Goal: Transaction & Acquisition: Obtain resource

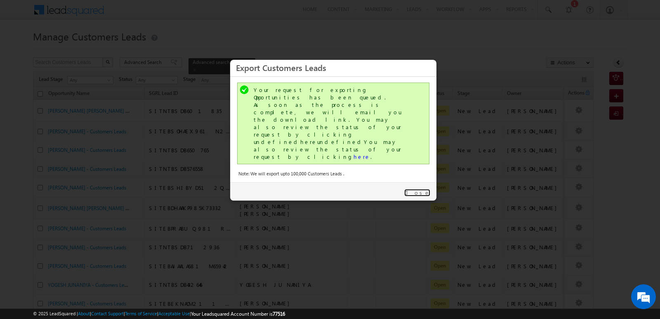
click at [424, 189] on link "Close" at bounding box center [417, 192] width 26 height 7
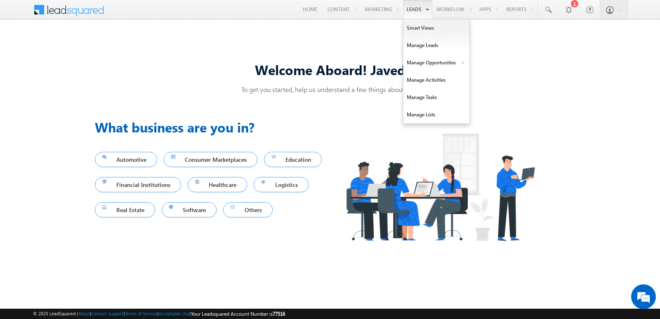
click at [409, 9] on link "Leads" at bounding box center [417, 9] width 29 height 19
click at [428, 59] on link "Manage Opportunities" at bounding box center [436, 62] width 66 height 17
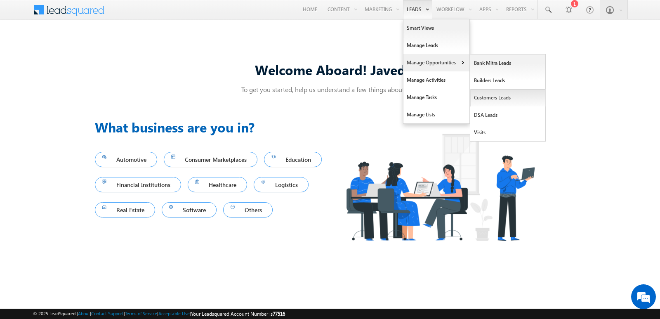
click at [503, 99] on link "Customers Leads" at bounding box center [507, 97] width 75 height 17
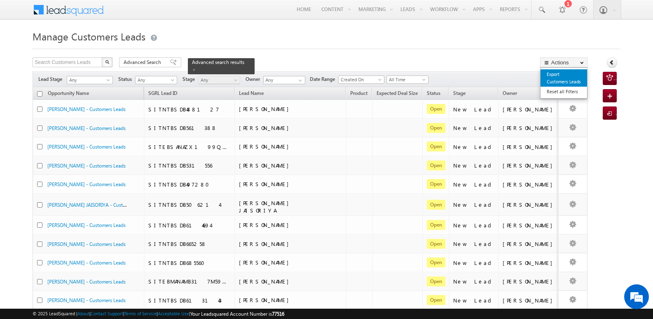
click at [554, 78] on link "Export Customers Leads" at bounding box center [564, 77] width 47 height 17
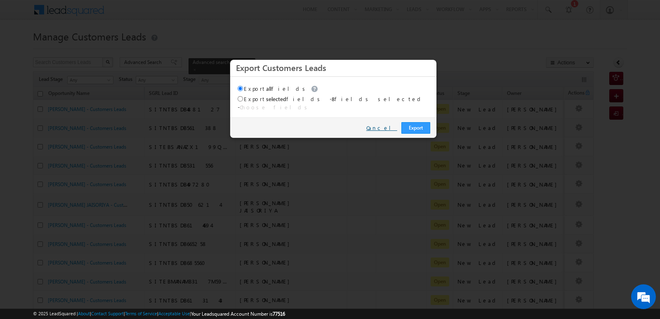
click at [387, 124] on link "Cancel" at bounding box center [381, 127] width 31 height 7
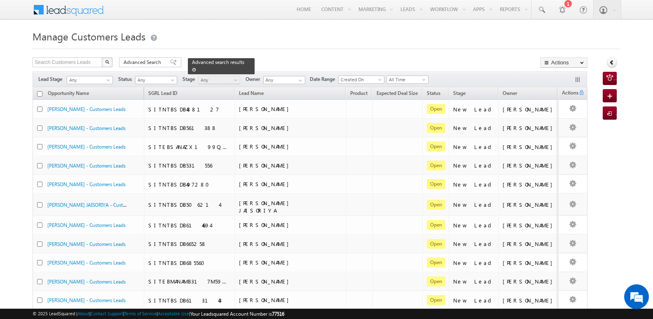
click at [196, 68] on span at bounding box center [194, 70] width 4 height 4
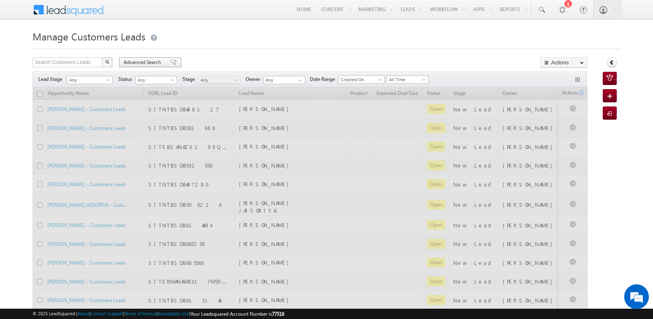
click at [170, 61] on span at bounding box center [173, 62] width 7 height 6
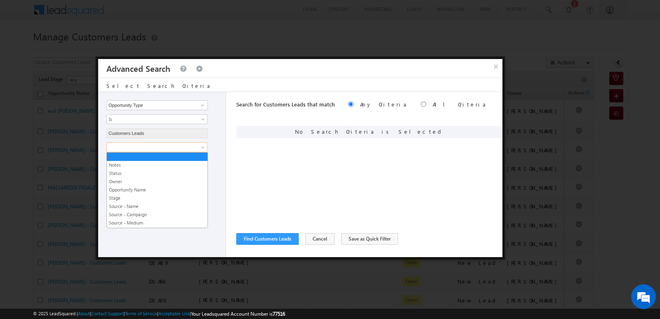
click at [174, 143] on span at bounding box center [151, 146] width 89 height 7
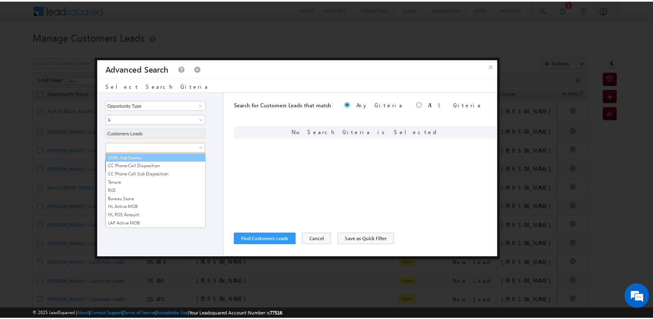
scroll to position [412, 0]
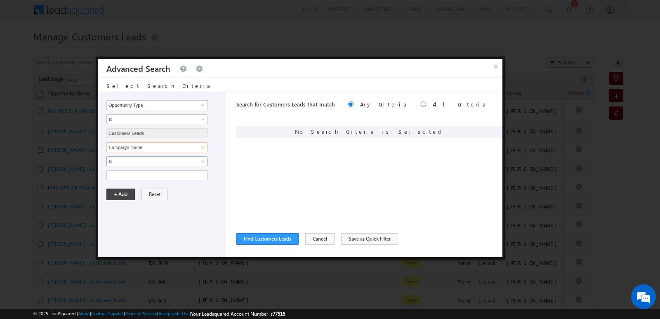
click at [182, 161] on span "Is" at bounding box center [151, 160] width 89 height 7
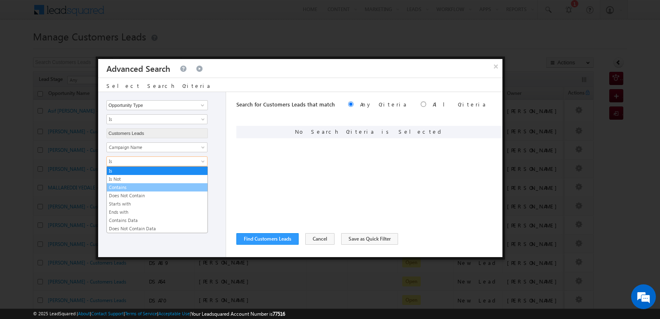
click at [165, 187] on link "Contains" at bounding box center [157, 186] width 101 height 7
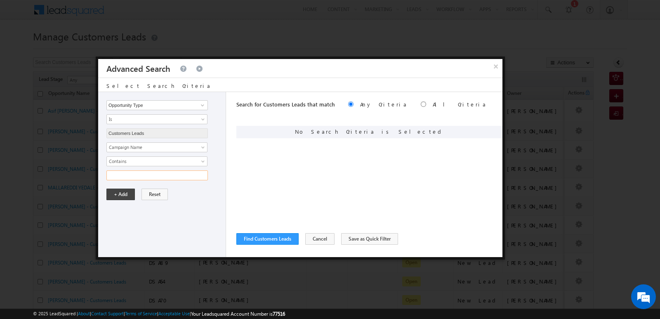
click at [187, 176] on input "text" at bounding box center [156, 175] width 101 height 10
type input "13SEP25"
drag, startPoint x: 126, startPoint y: 193, endPoint x: 164, endPoint y: 196, distance: 38.9
click at [126, 193] on button "+ Add" at bounding box center [120, 194] width 28 height 12
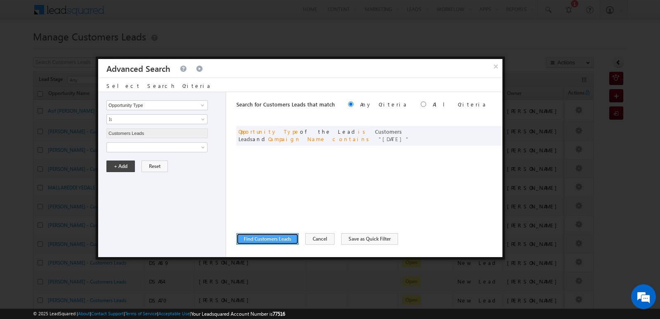
click at [284, 244] on button "Find Customers Leads" at bounding box center [267, 239] width 62 height 12
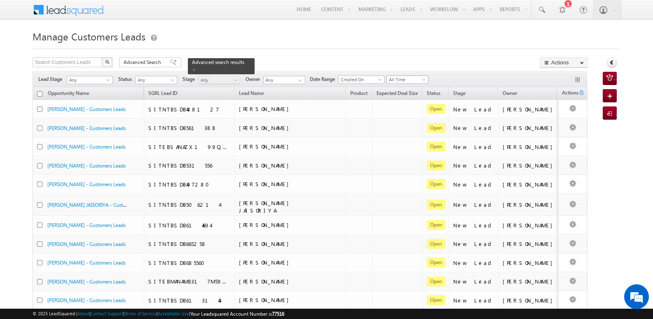
click at [411, 81] on span "All Time" at bounding box center [406, 79] width 39 height 7
click at [401, 114] on link "Today" at bounding box center [411, 114] width 42 height 7
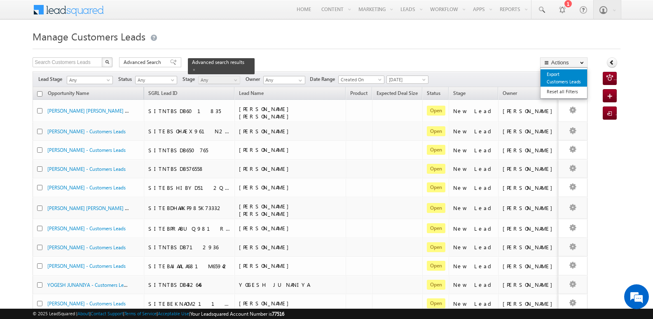
click at [550, 76] on link "Export Customers Leads" at bounding box center [564, 77] width 47 height 17
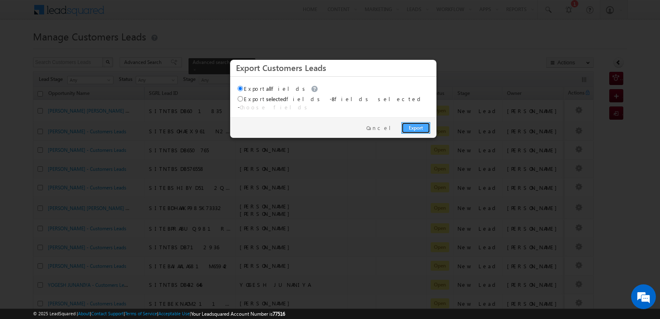
click at [415, 122] on link "Export" at bounding box center [415, 128] width 29 height 12
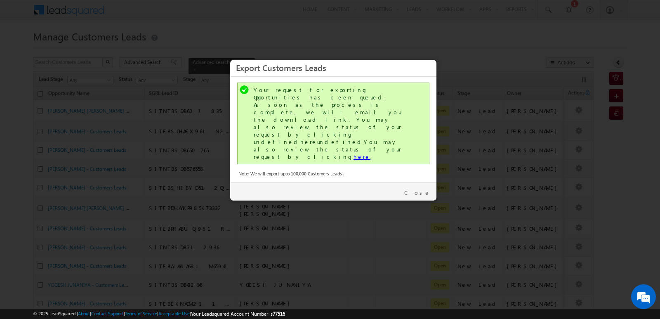
click at [353, 153] on link "here" at bounding box center [361, 156] width 17 height 7
click at [426, 189] on link "Close" at bounding box center [417, 192] width 26 height 7
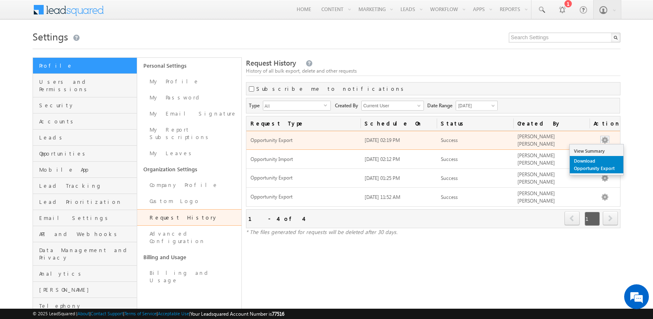
click at [586, 165] on link "Download Opportunity Export" at bounding box center [597, 164] width 54 height 17
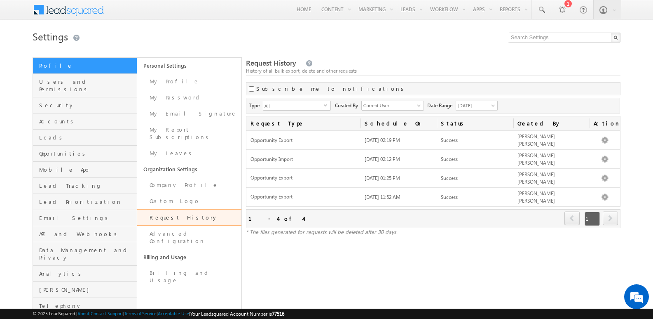
click at [384, 54] on div "Settings Profile Users and Permissions Security Accounts Leads Opportunities Mo…" at bounding box center [327, 171] width 588 height 287
click at [554, 54] on div "Settings Profile Users and Permissions Security Accounts Leads Opportunities Mo…" at bounding box center [327, 171] width 588 height 287
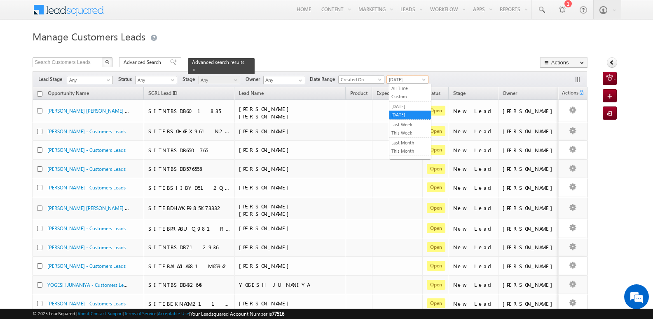
click at [405, 81] on span "[DATE]" at bounding box center [406, 79] width 39 height 7
click at [404, 115] on link "[DATE]" at bounding box center [411, 114] width 42 height 7
click at [451, 75] on div "Lead Stage Any Any Activity Type Bank Mitra Leads Builders Leads Customers Lead…" at bounding box center [310, 79] width 555 height 16
click at [196, 68] on span at bounding box center [194, 70] width 4 height 4
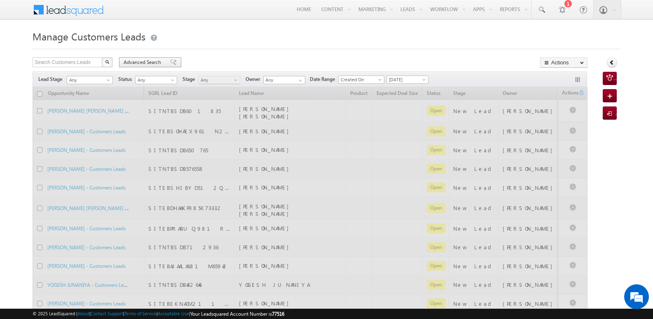
click at [170, 63] on span at bounding box center [173, 62] width 7 height 6
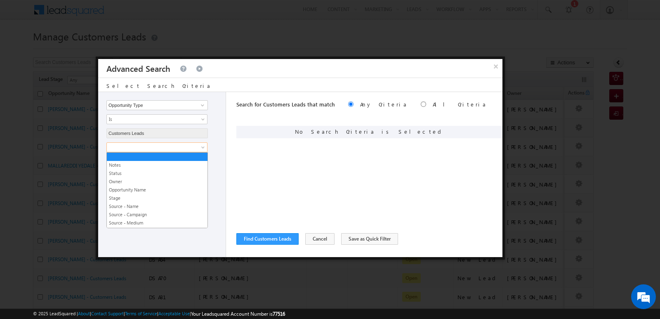
click at [150, 147] on span at bounding box center [151, 146] width 89 height 7
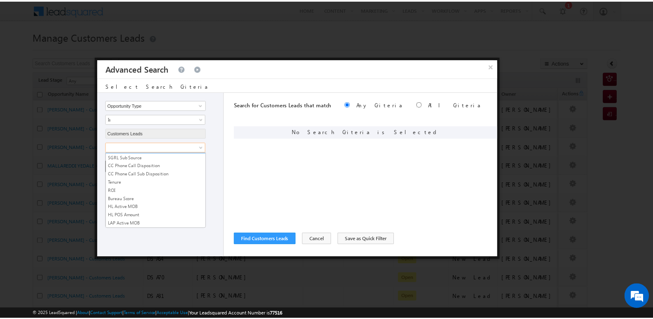
scroll to position [412, 0]
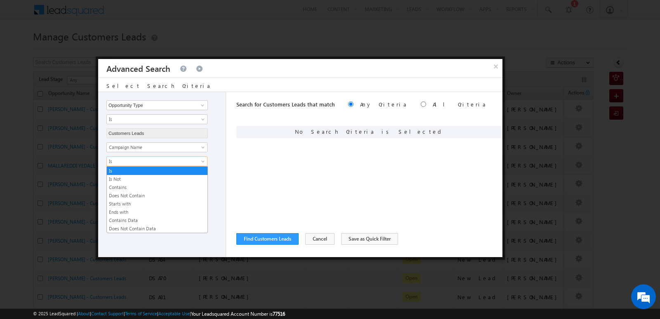
click at [185, 162] on span "Is" at bounding box center [151, 160] width 89 height 7
click at [148, 188] on link "Contains" at bounding box center [157, 186] width 101 height 7
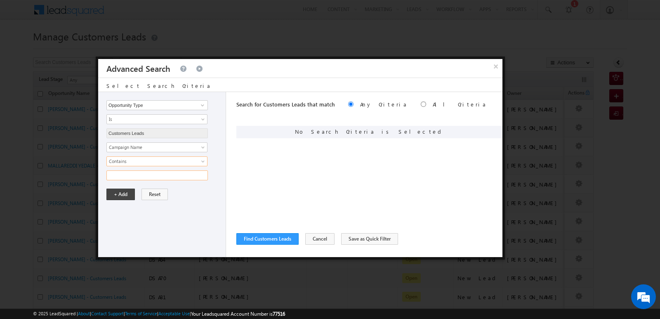
click at [147, 179] on input "text" at bounding box center [156, 175] width 101 height 10
type input "13SEP25"
click at [118, 193] on button "+ Add" at bounding box center [120, 194] width 28 height 12
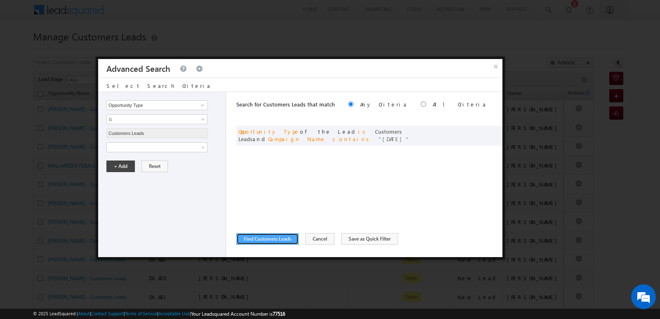
click at [277, 239] on button "Find Customers Leads" at bounding box center [267, 239] width 62 height 12
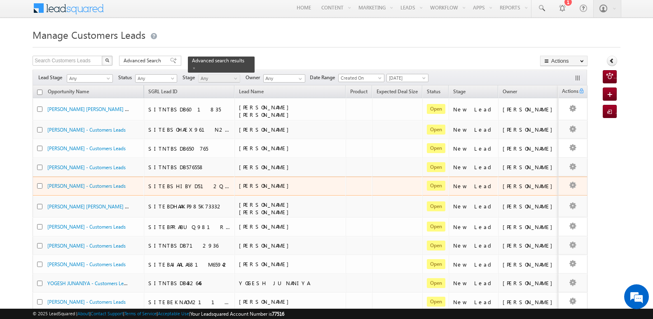
scroll to position [0, 0]
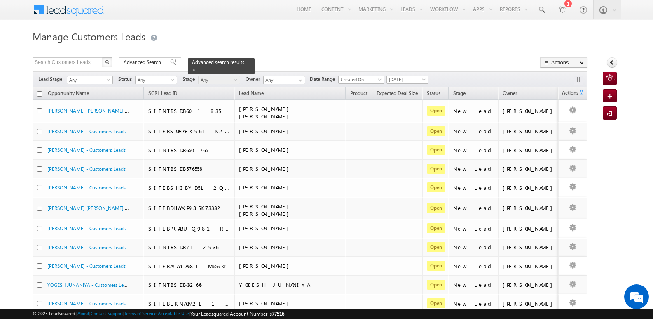
click at [413, 82] on span "Today" at bounding box center [406, 79] width 39 height 7
click at [398, 114] on link "Today" at bounding box center [411, 114] width 42 height 7
click at [472, 76] on div "Lead Stage Any Any Activity Type Bank Mitra Leads Builders Leads Customers Lead…" at bounding box center [310, 79] width 555 height 16
click at [580, 61] on span "button" at bounding box center [582, 62] width 4 height 3
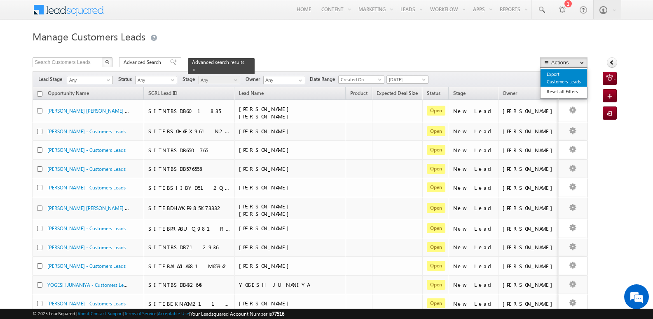
click at [559, 75] on link "Export Customers Leads" at bounding box center [564, 77] width 47 height 17
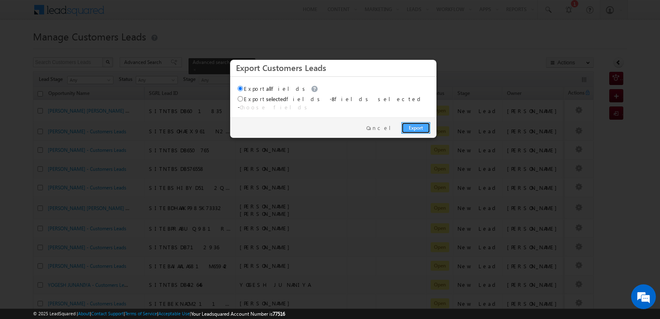
click at [418, 123] on link "Export" at bounding box center [415, 128] width 29 height 12
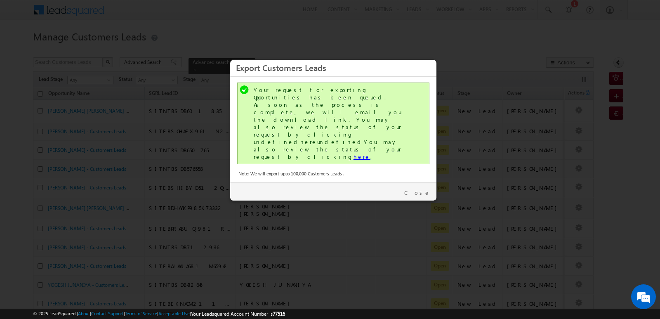
click at [353, 153] on link "here" at bounding box center [361, 156] width 17 height 7
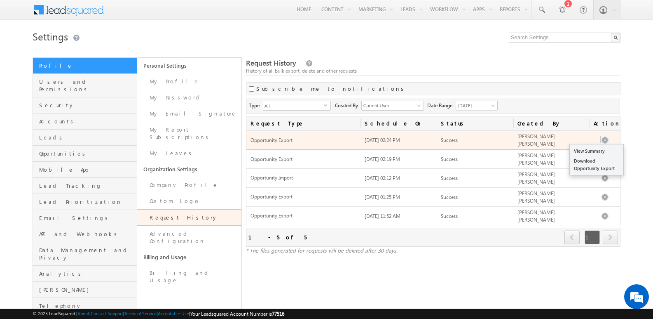
click at [607, 141] on button "button" at bounding box center [605, 140] width 8 height 8
click at [590, 163] on link "Download Opportunity Export" at bounding box center [597, 164] width 54 height 17
